Goal: Navigation & Orientation: Find specific page/section

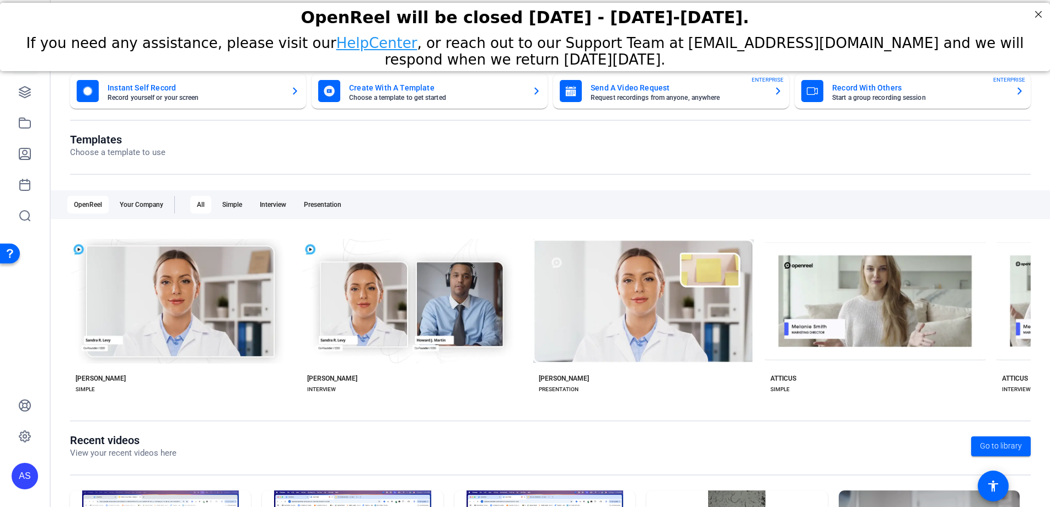
click at [729, 17] on div "OpenReel will be closed [DATE] - [DATE]-[DATE]." at bounding box center [525, 17] width 1022 height 19
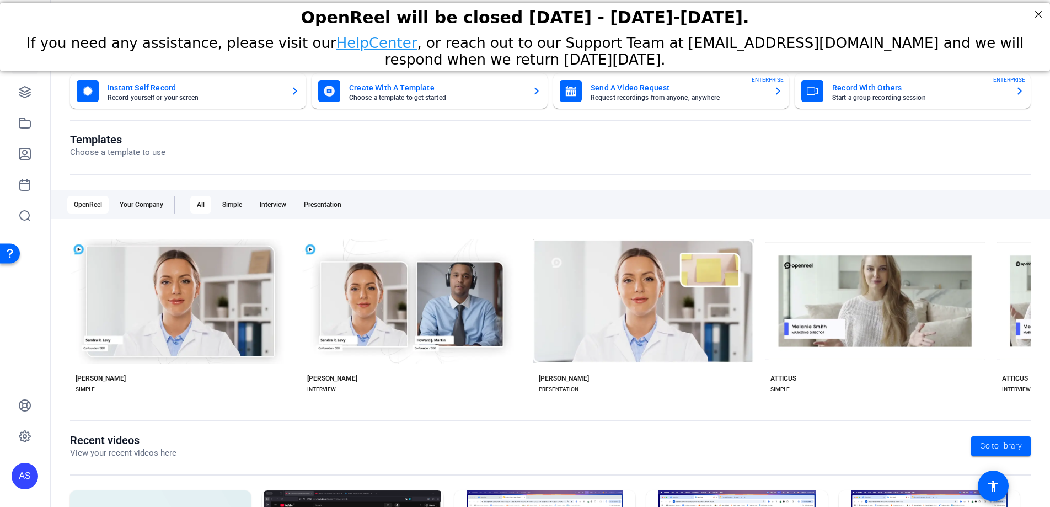
click at [514, 37] on span "If you need any assistance, please visit our HelpCenter , or reach out to our S…" at bounding box center [525, 51] width 998 height 33
drag, startPoint x: 622, startPoint y: 53, endPoint x: 300, endPoint y: 14, distance: 324.5
click at [300, 14] on div "OpenReel will be closed Thursday - Friday, August 14th-15th. If you need any as…" at bounding box center [525, 36] width 1050 height 68
click at [300, 14] on div "OpenReel will be closed [DATE] - [DATE]-[DATE]." at bounding box center [525, 17] width 1022 height 19
